Goal: Check status

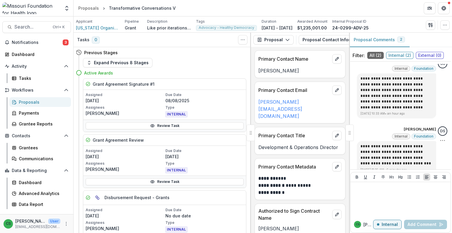
scroll to position [15, 0]
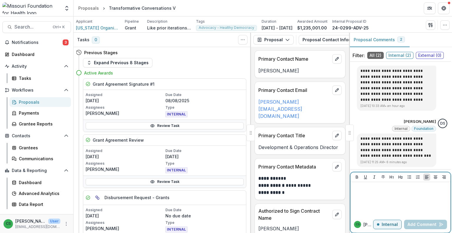
click at [411, 195] on div at bounding box center [400, 198] width 95 height 29
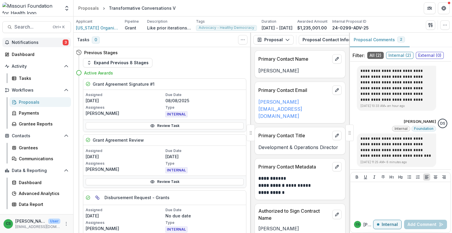
click at [36, 43] on span "Notifications" at bounding box center [37, 42] width 51 height 5
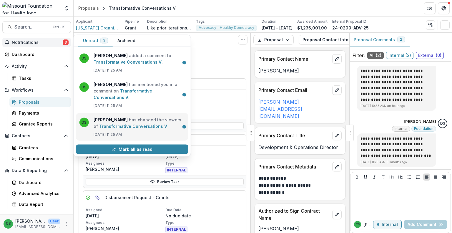
click at [135, 124] on link "Transformative Conversations V" at bounding box center [133, 126] width 68 height 5
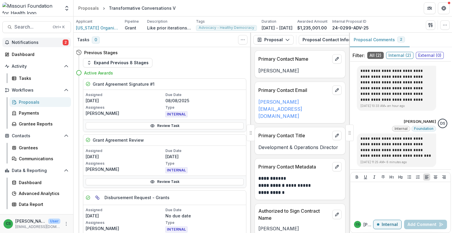
click at [43, 39] on button "Notifications 2" at bounding box center [36, 42] width 69 height 9
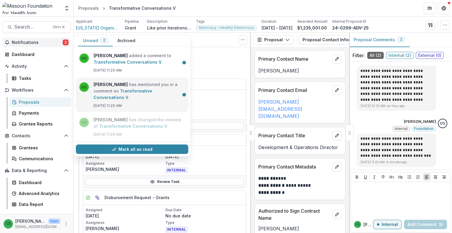
click at [116, 92] on link "Transformative Conversations V" at bounding box center [123, 93] width 59 height 11
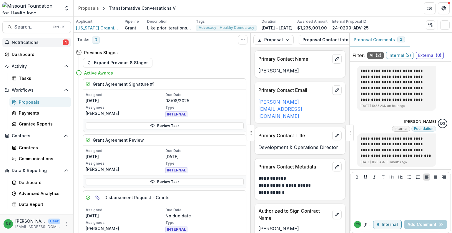
click at [34, 41] on span "Notifications" at bounding box center [37, 42] width 51 height 5
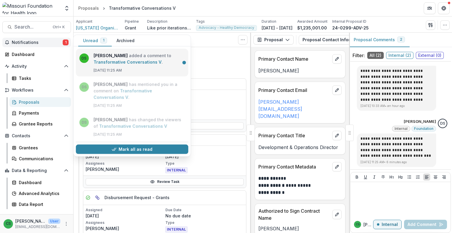
click at [117, 59] on link "Transformative Conversations V" at bounding box center [128, 61] width 68 height 5
